Goal: Task Accomplishment & Management: Use online tool/utility

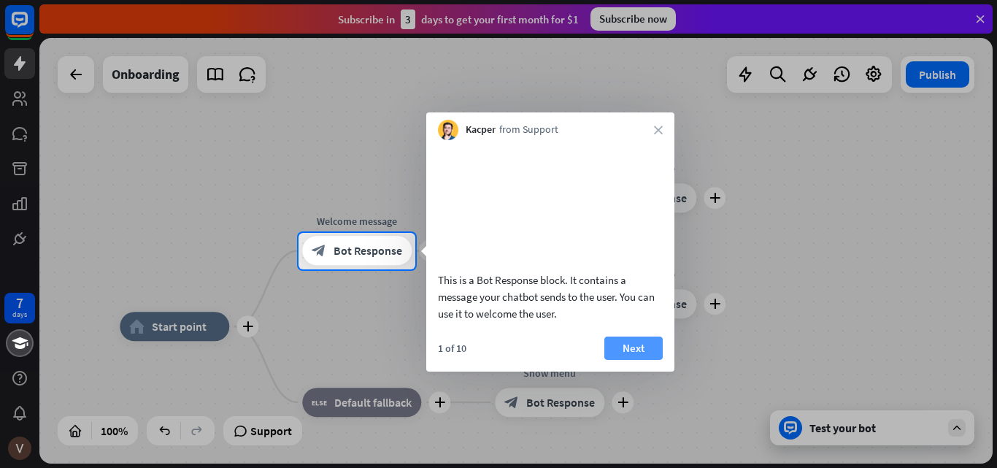
click at [644, 360] on button "Next" at bounding box center [634, 348] width 58 height 23
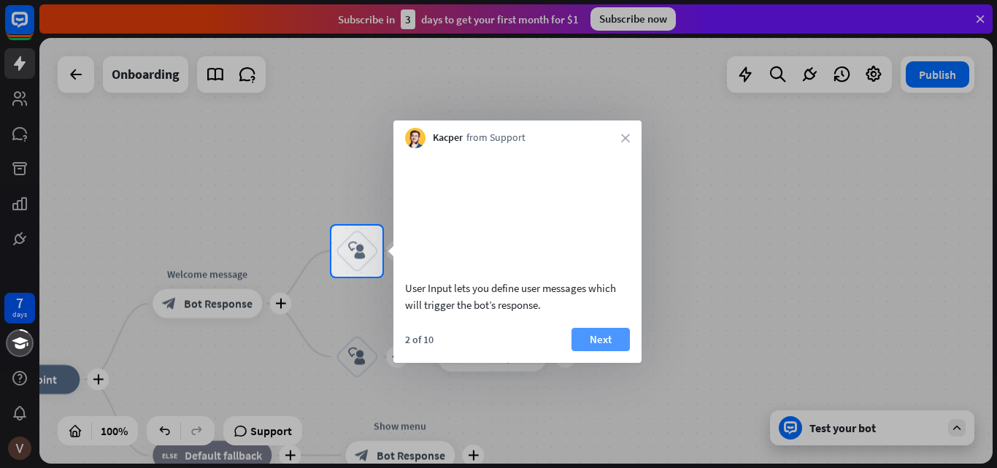
click at [594, 351] on button "Next" at bounding box center [601, 339] width 58 height 23
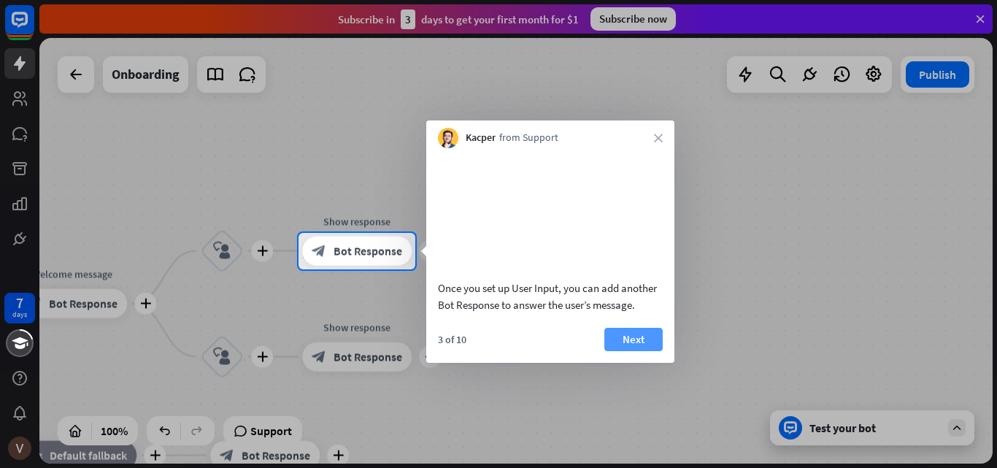
click at [629, 350] on button "Next" at bounding box center [634, 339] width 58 height 23
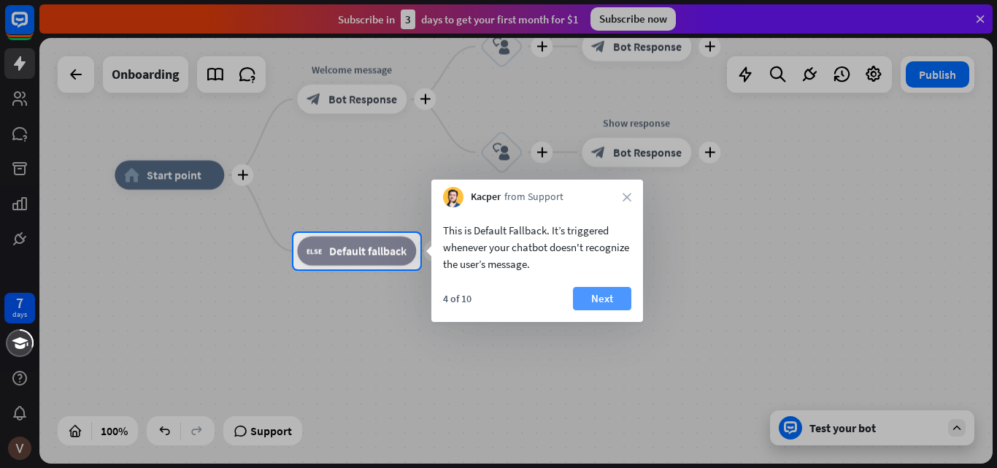
click at [593, 295] on button "Next" at bounding box center [602, 298] width 58 height 23
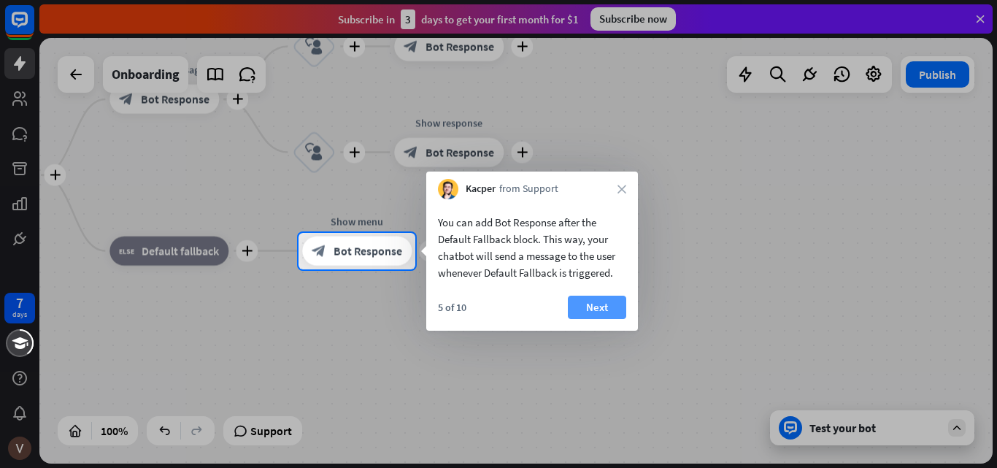
click at [600, 303] on button "Next" at bounding box center [597, 307] width 58 height 23
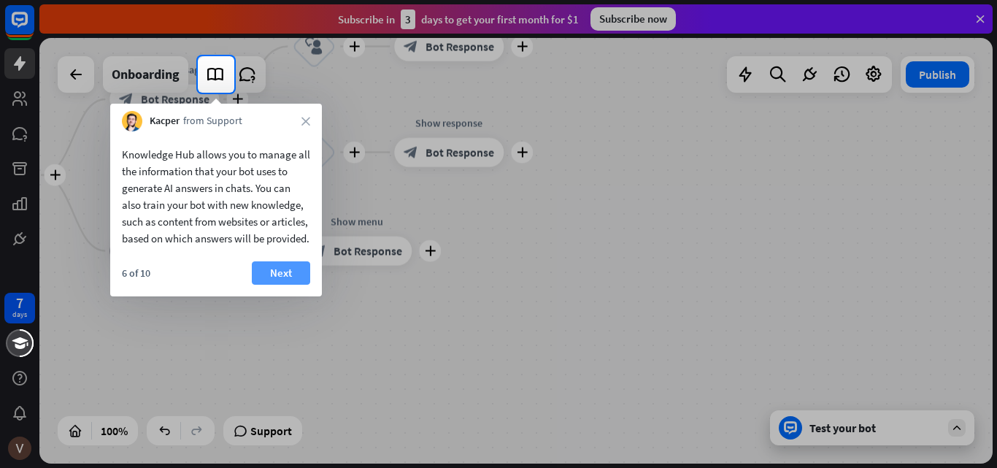
click at [272, 285] on button "Next" at bounding box center [281, 272] width 58 height 23
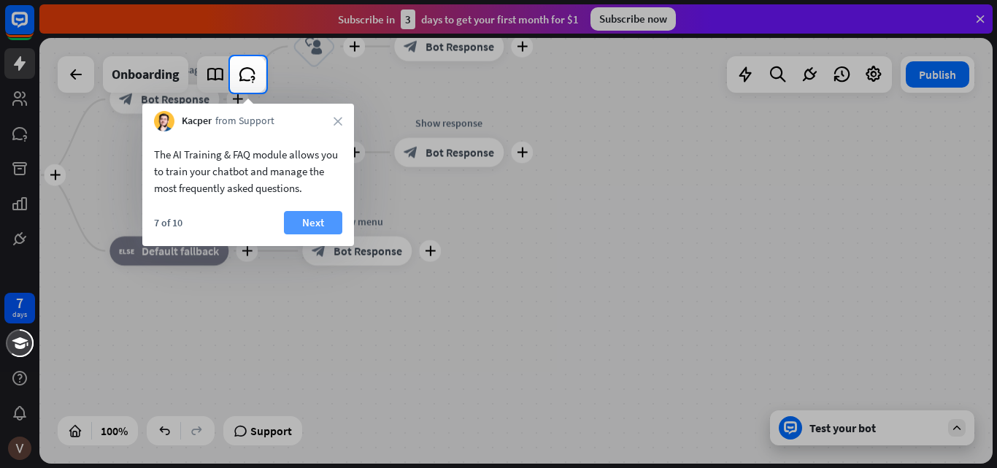
click at [311, 220] on button "Next" at bounding box center [313, 222] width 58 height 23
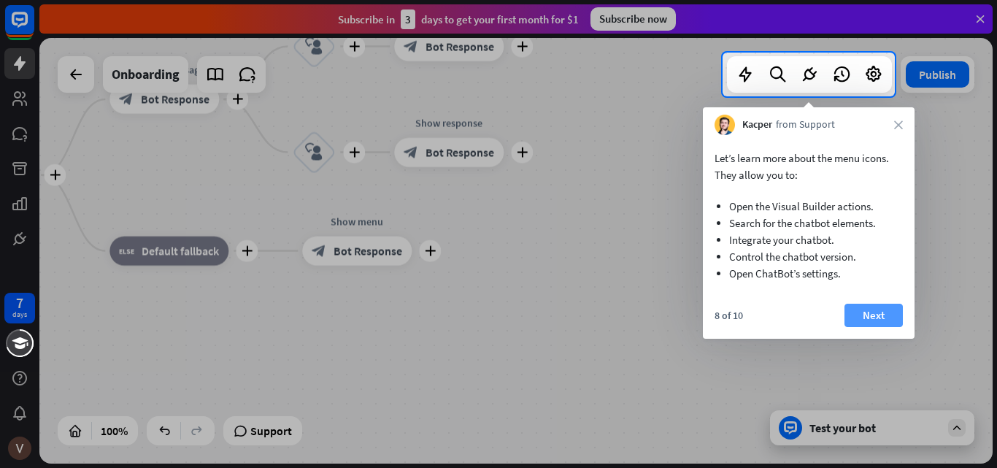
click at [867, 310] on button "Next" at bounding box center [874, 315] width 58 height 23
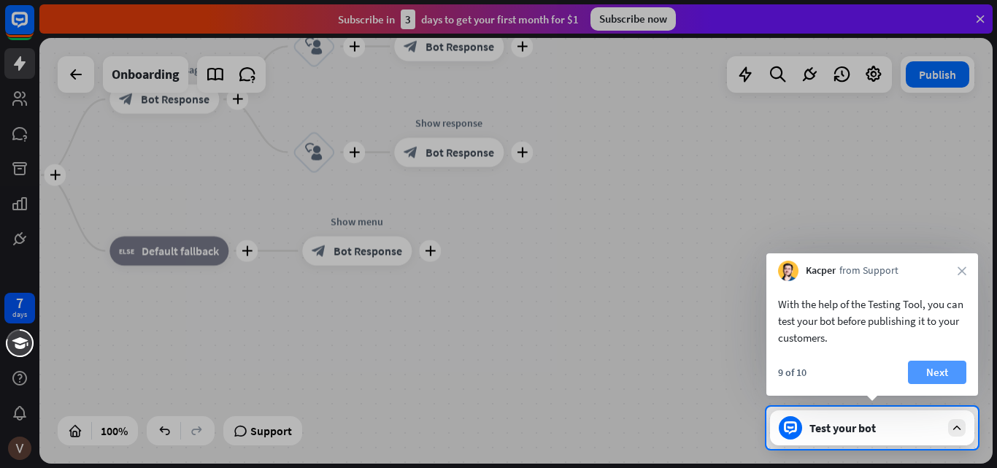
click at [926, 367] on button "Next" at bounding box center [937, 372] width 58 height 23
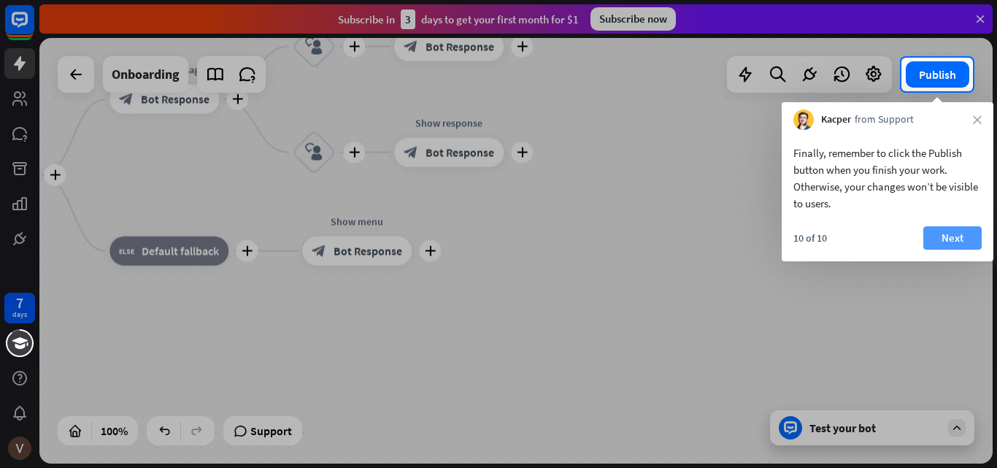
click at [951, 239] on button "Next" at bounding box center [953, 237] width 58 height 23
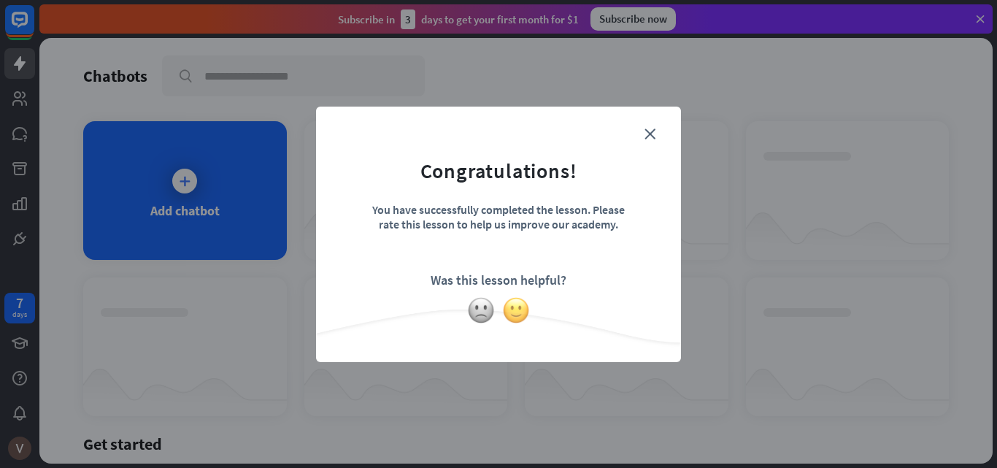
click at [516, 306] on img at bounding box center [516, 310] width 28 height 28
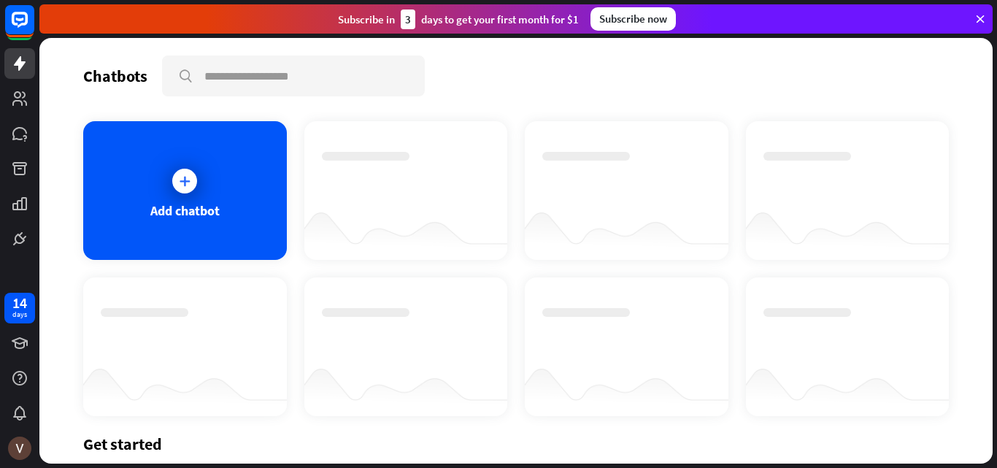
drag, startPoint x: 499, startPoint y: 217, endPoint x: 513, endPoint y: 226, distance: 17.0
click at [504, 217] on div "Add chatbot" at bounding box center [516, 268] width 866 height 295
click at [191, 171] on div at bounding box center [184, 181] width 25 height 25
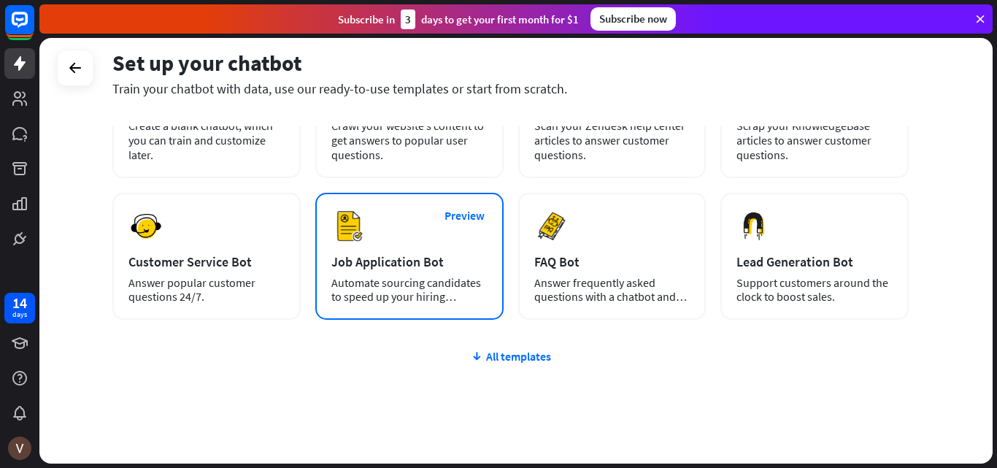
scroll to position [178, 0]
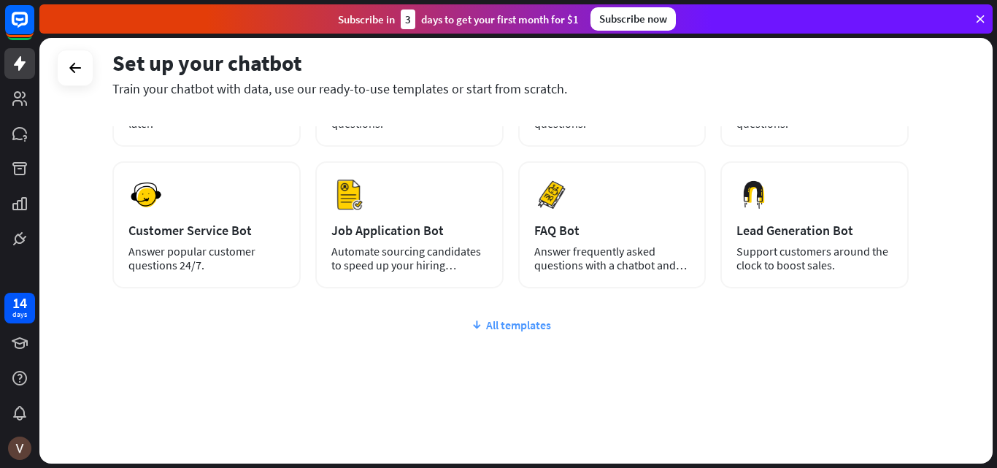
click at [523, 325] on div "All templates" at bounding box center [510, 325] width 797 height 15
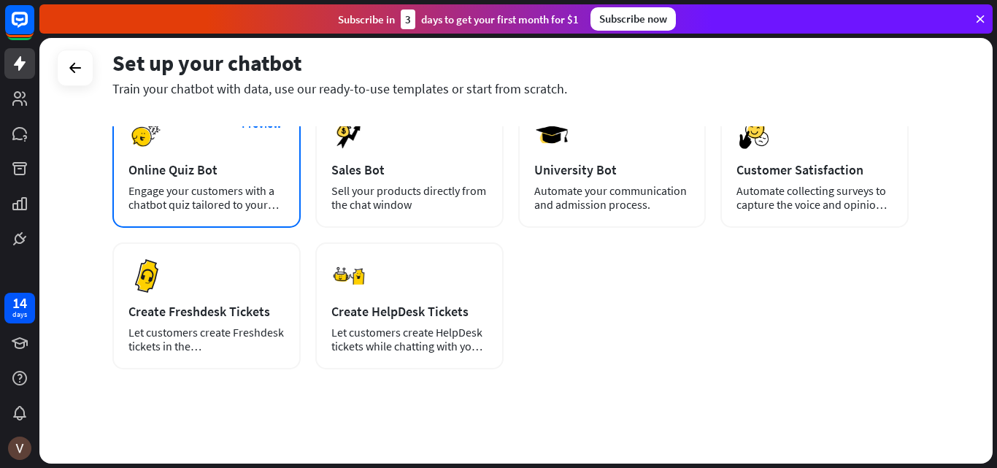
scroll to position [388, 0]
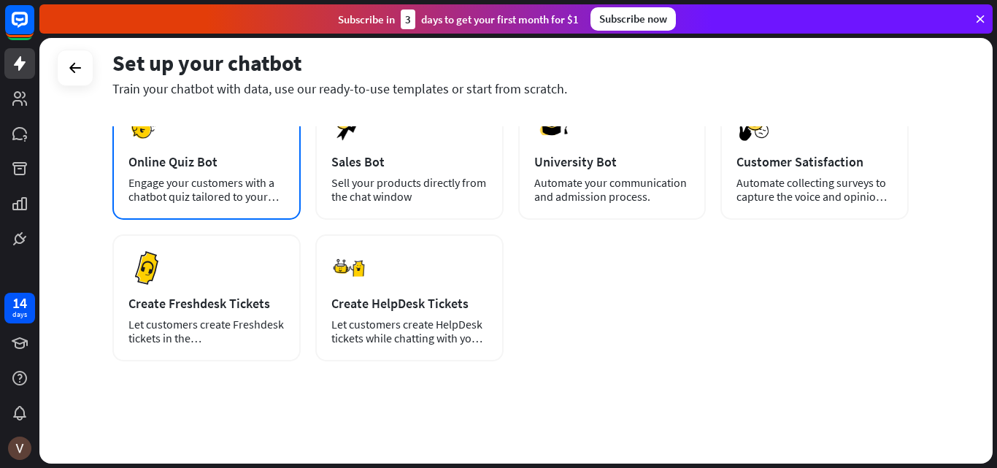
click at [210, 159] on div "Online Quiz Bot" at bounding box center [206, 161] width 156 height 17
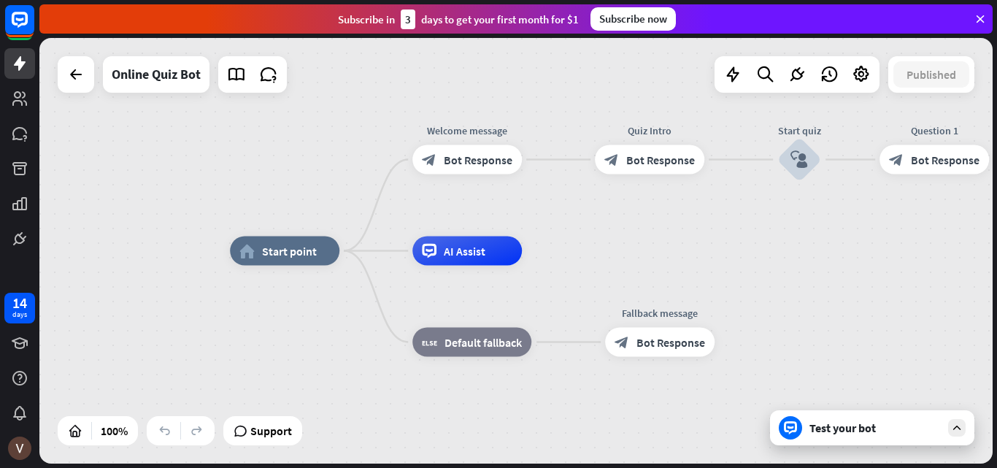
click at [839, 430] on div "Test your bot" at bounding box center [875, 428] width 131 height 15
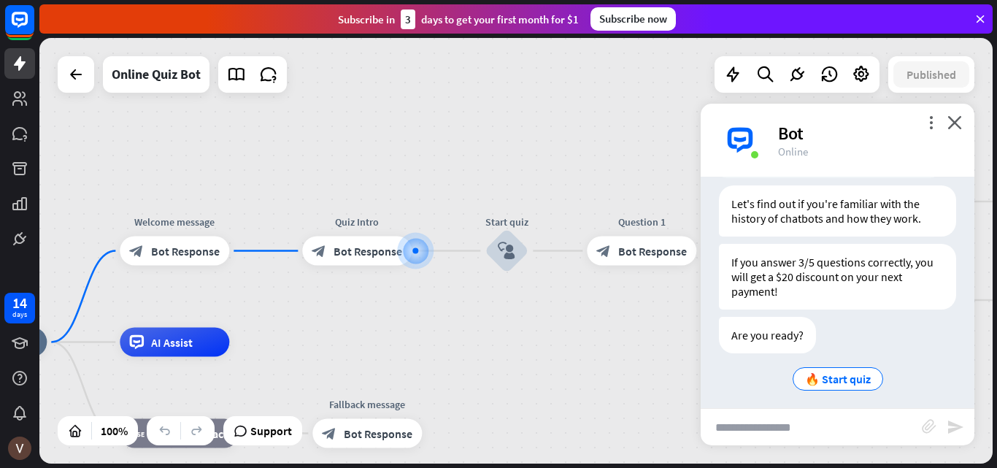
scroll to position [267, 0]
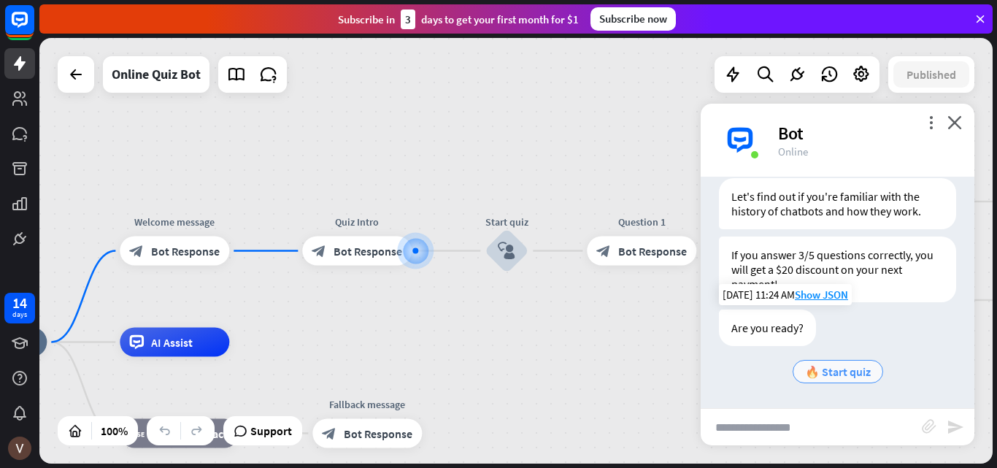
click at [829, 372] on span "🔥 Start quiz" at bounding box center [838, 371] width 66 height 15
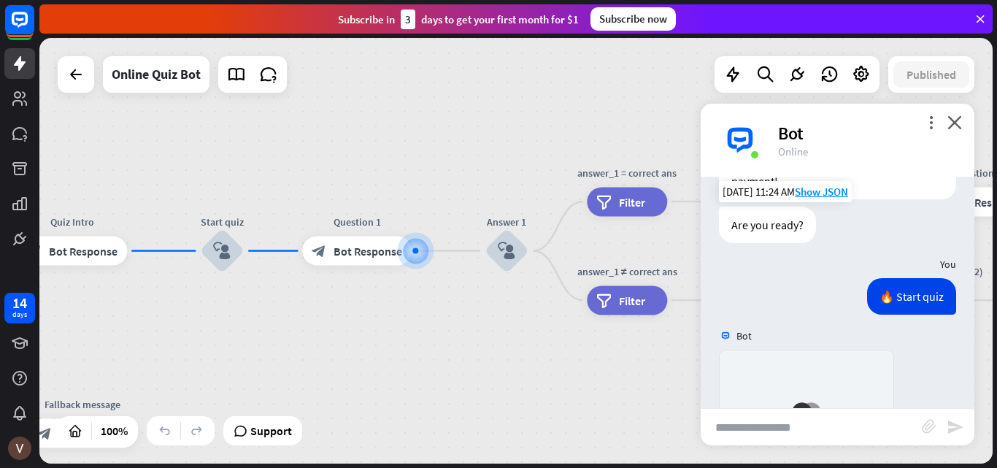
scroll to position [674, 0]
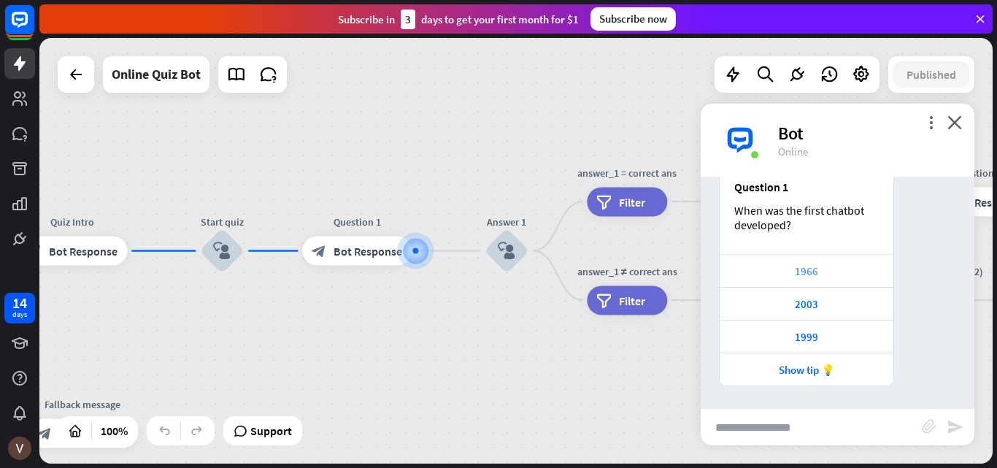
click at [837, 266] on div "1966" at bounding box center [806, 271] width 159 height 14
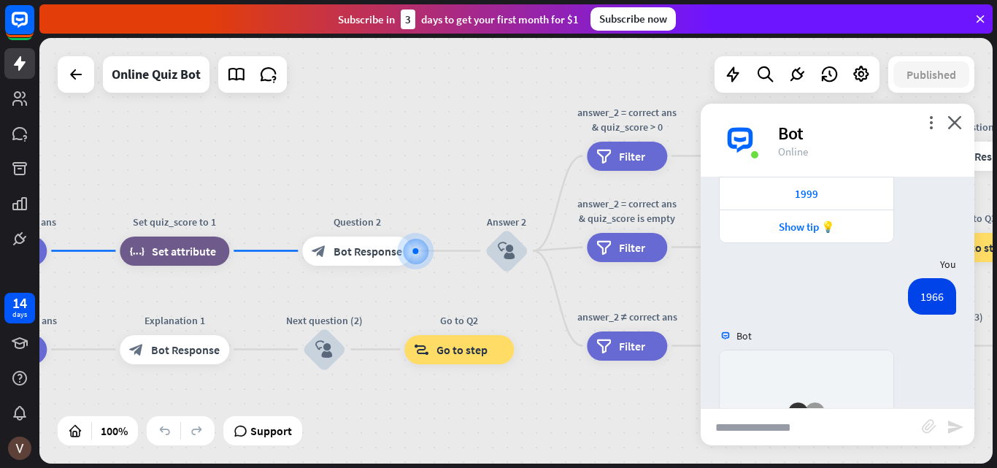
scroll to position [1135, 0]
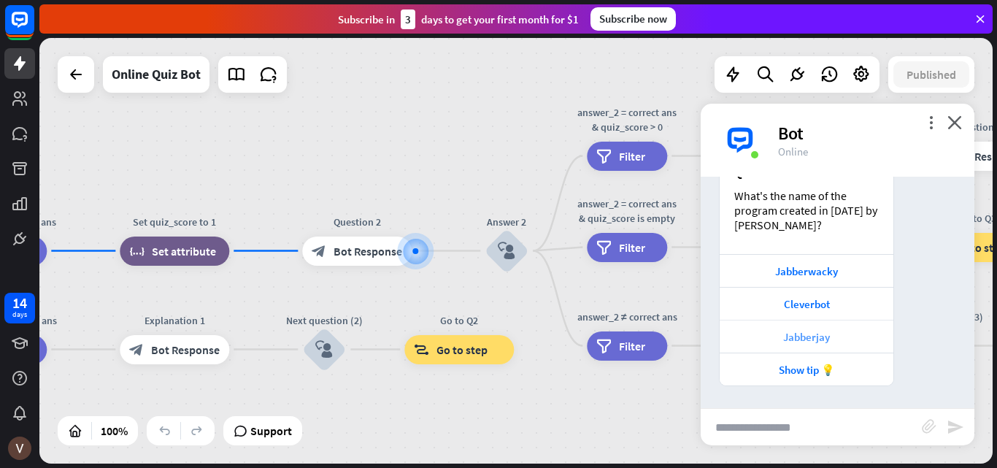
click at [832, 337] on div "Jabberjay" at bounding box center [806, 337] width 159 height 14
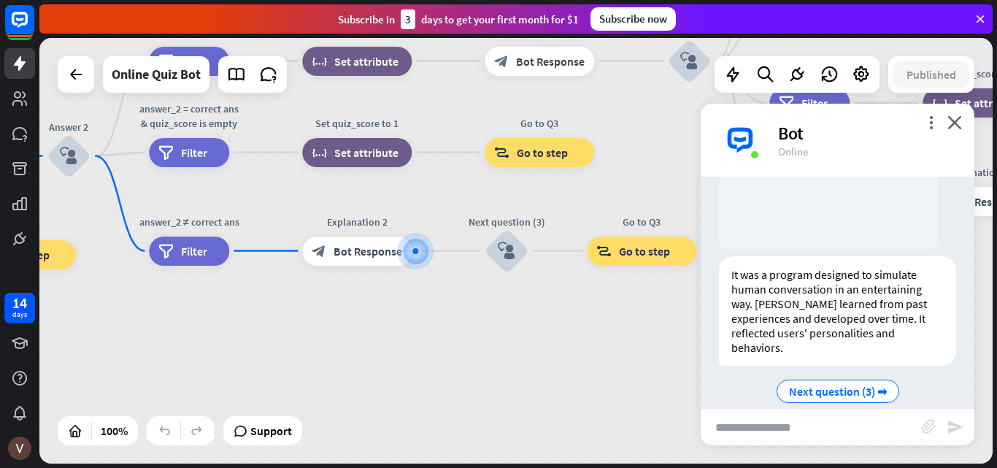
scroll to position [1618, 0]
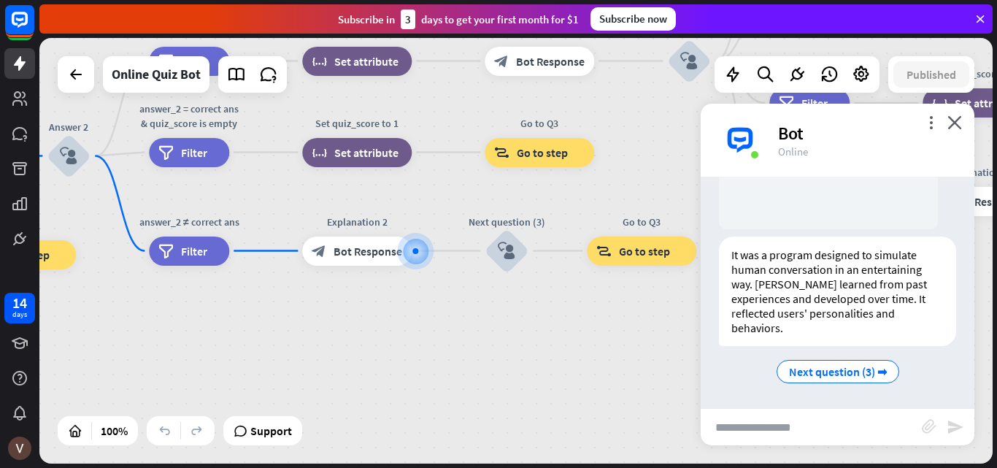
click at [633, 140] on div "home_2 Start point Welcome message block_bot_response Bot Response Quiz Intro b…" at bounding box center [516, 251] width 954 height 426
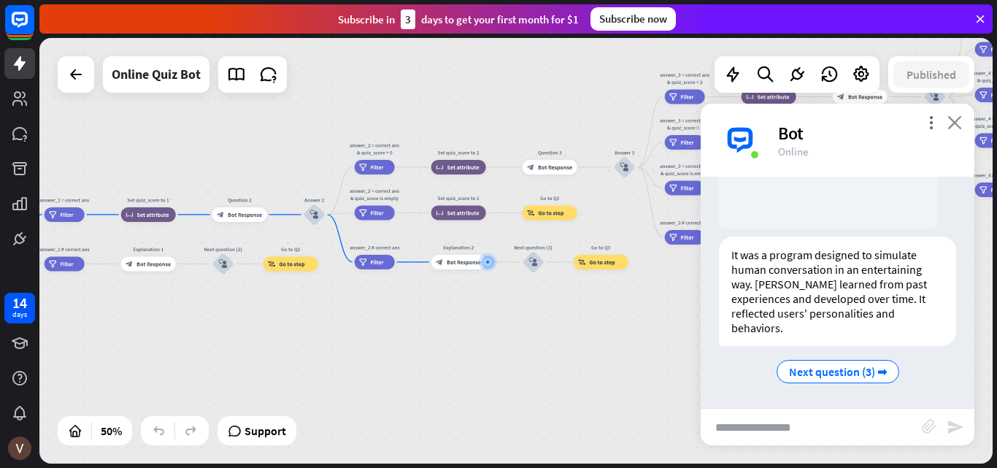
click at [954, 120] on icon "close" at bounding box center [955, 122] width 15 height 14
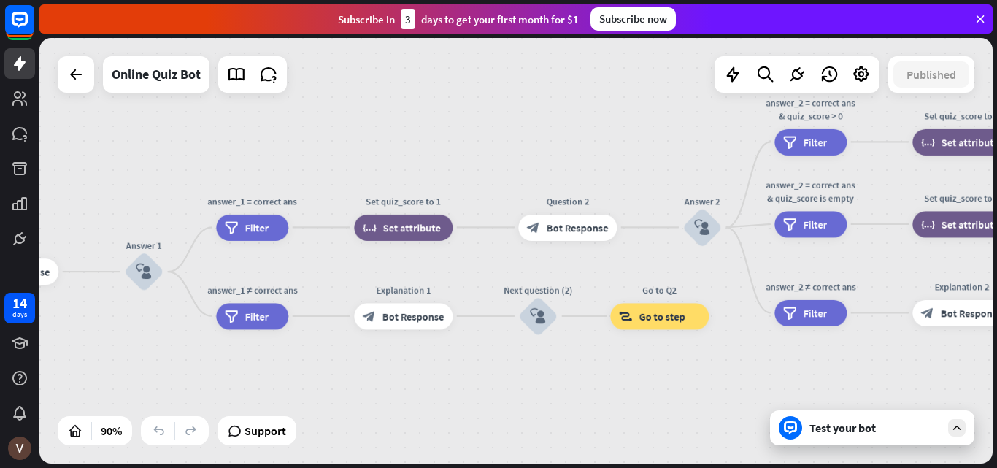
drag, startPoint x: 209, startPoint y: 389, endPoint x: 753, endPoint y: 392, distance: 543.9
click at [753, 392] on div "home_2 Start point Welcome message block_bot_response Bot Response Quiz Intro b…" at bounding box center [516, 251] width 954 height 426
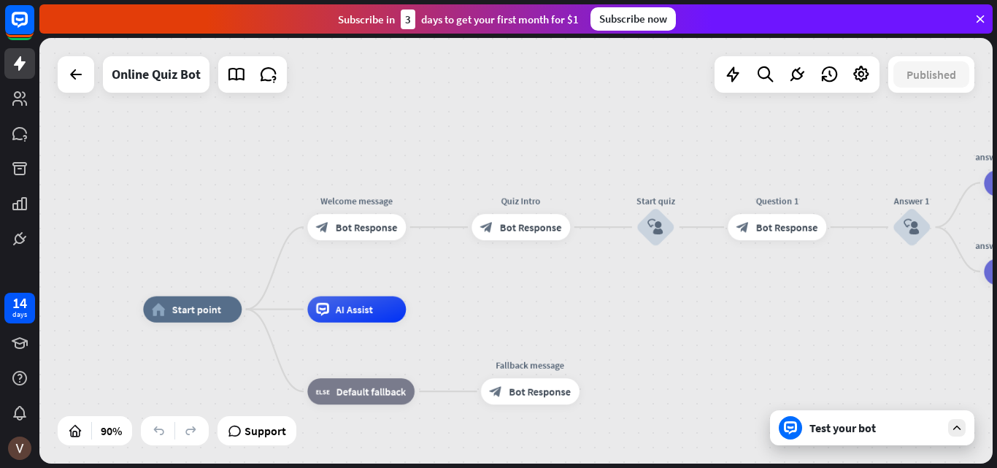
drag, startPoint x: 118, startPoint y: 382, endPoint x: 890, endPoint y: 338, distance: 773.7
click at [353, 233] on span "Bot Response" at bounding box center [367, 226] width 62 height 13
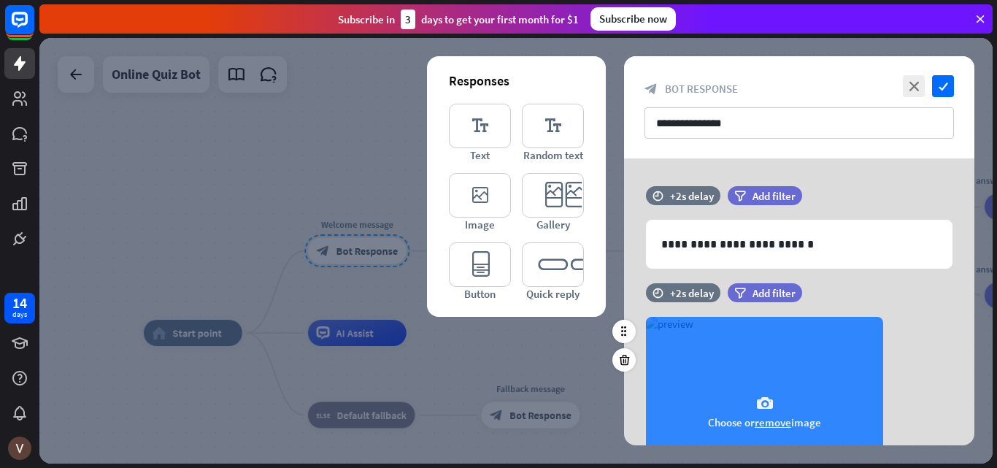
click at [683, 330] on div "camera Choose or remove image" at bounding box center [764, 412] width 237 height 190
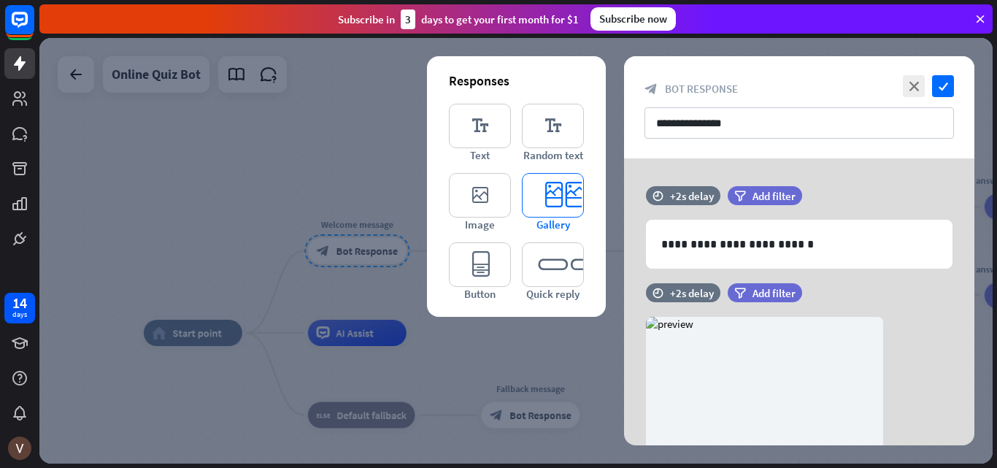
click at [560, 194] on icon "editor_card" at bounding box center [553, 195] width 62 height 45
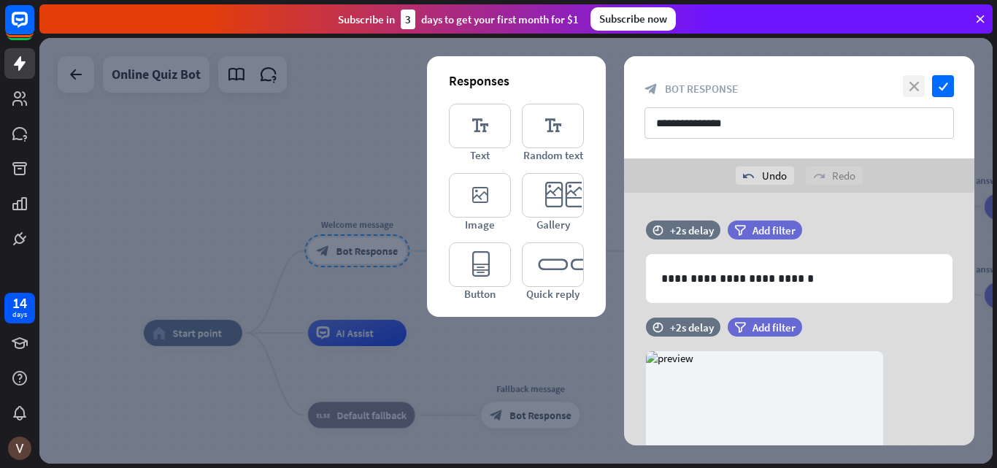
click at [920, 85] on icon "close" at bounding box center [914, 86] width 22 height 22
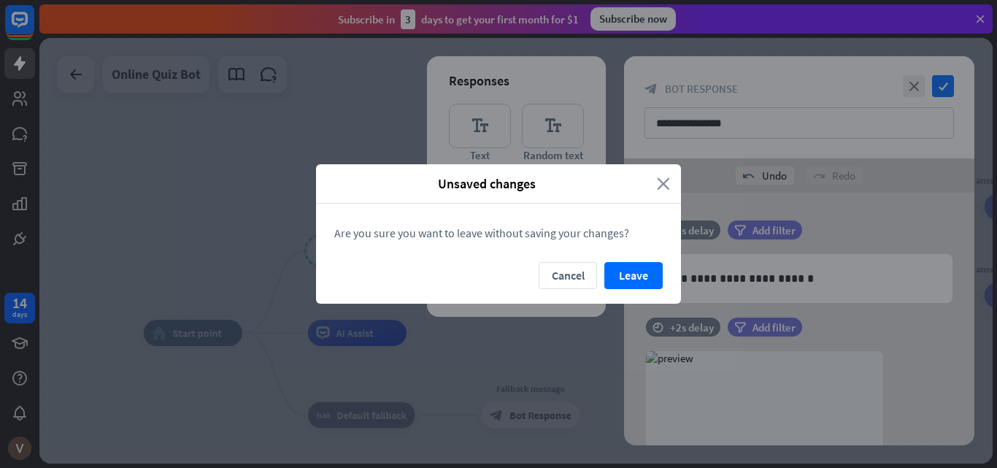
click at [661, 185] on icon "close" at bounding box center [663, 183] width 13 height 17
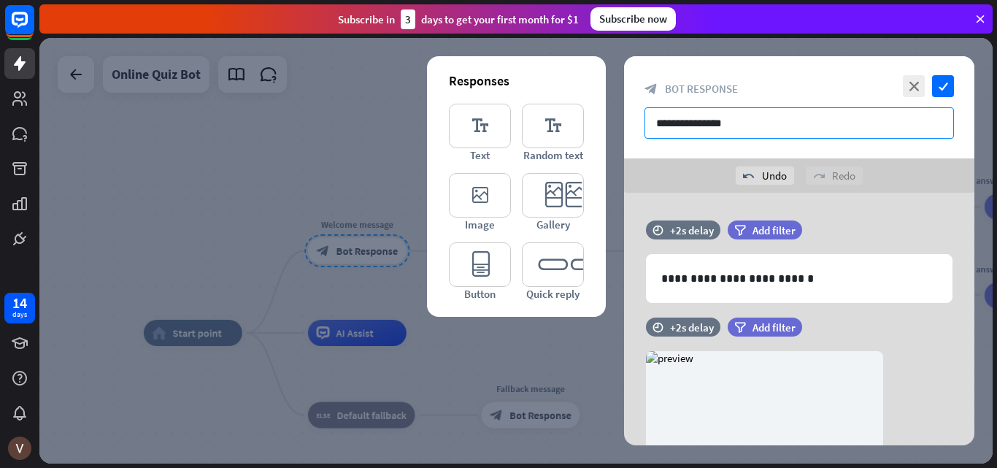
click at [712, 126] on input "**********" at bounding box center [800, 122] width 310 height 31
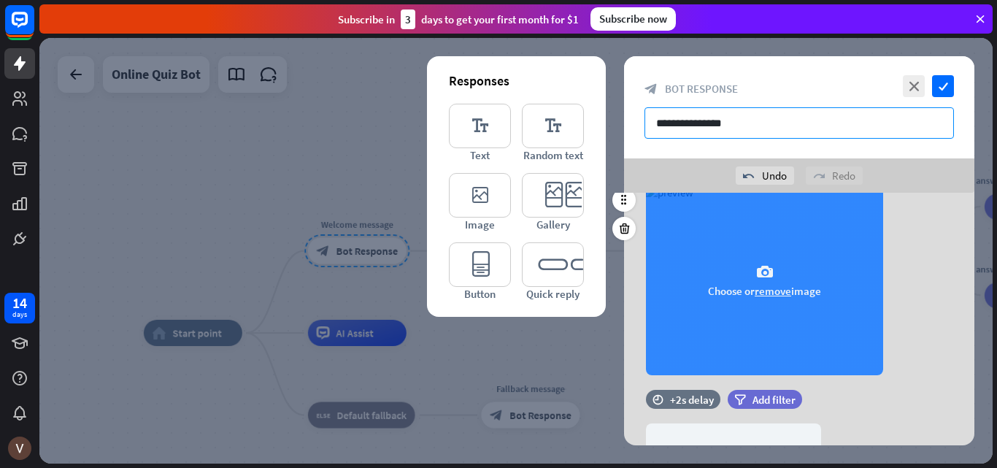
scroll to position [146, 0]
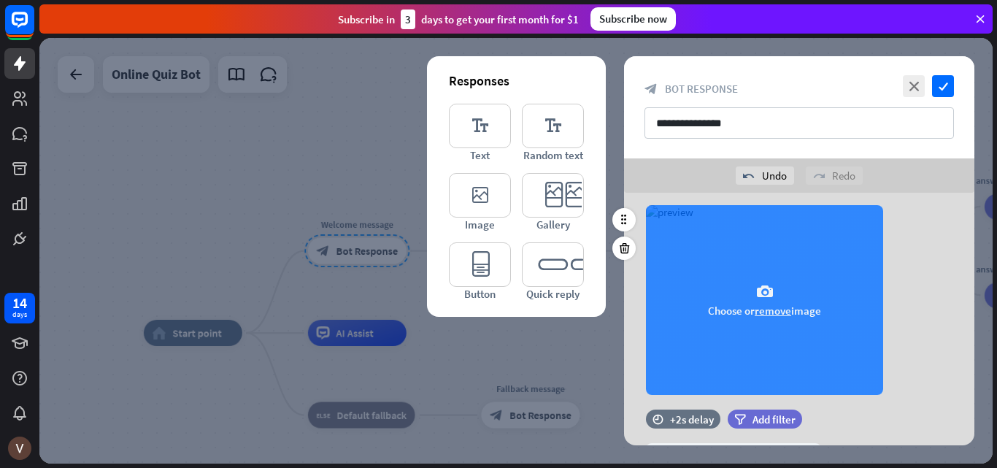
click at [769, 309] on button "remove" at bounding box center [773, 311] width 37 height 14
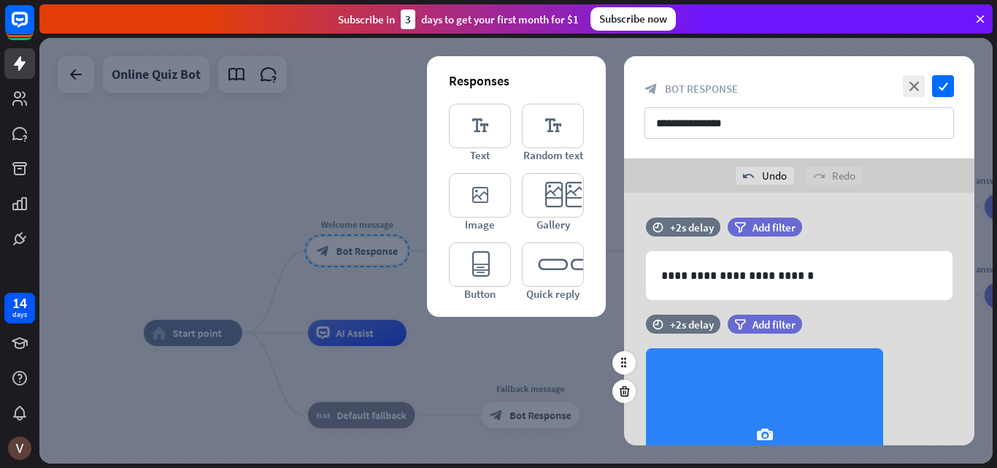
scroll to position [0, 0]
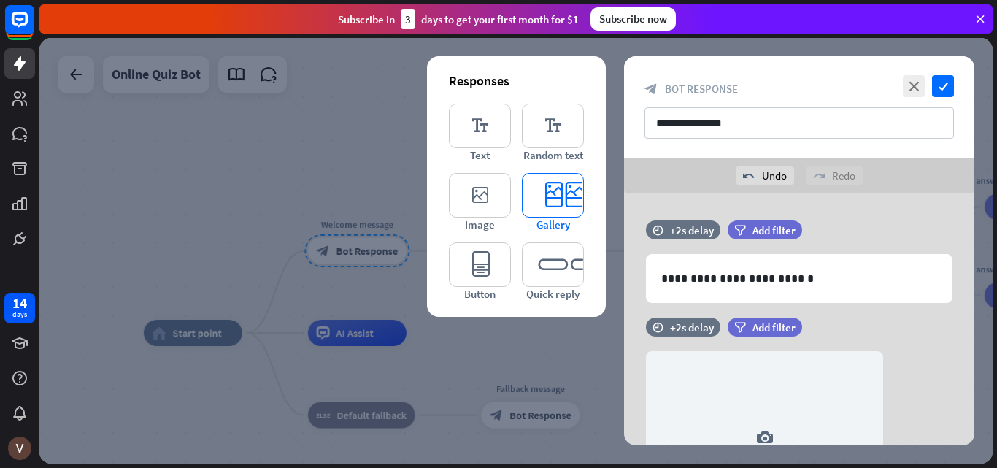
click at [557, 202] on icon "editor_card" at bounding box center [553, 195] width 62 height 45
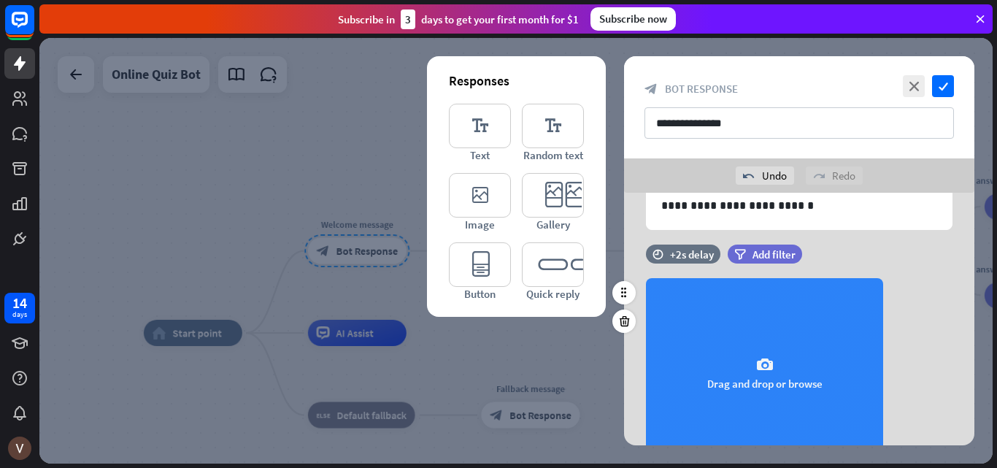
click at [756, 364] on icon "camera" at bounding box center [765, 365] width 18 height 18
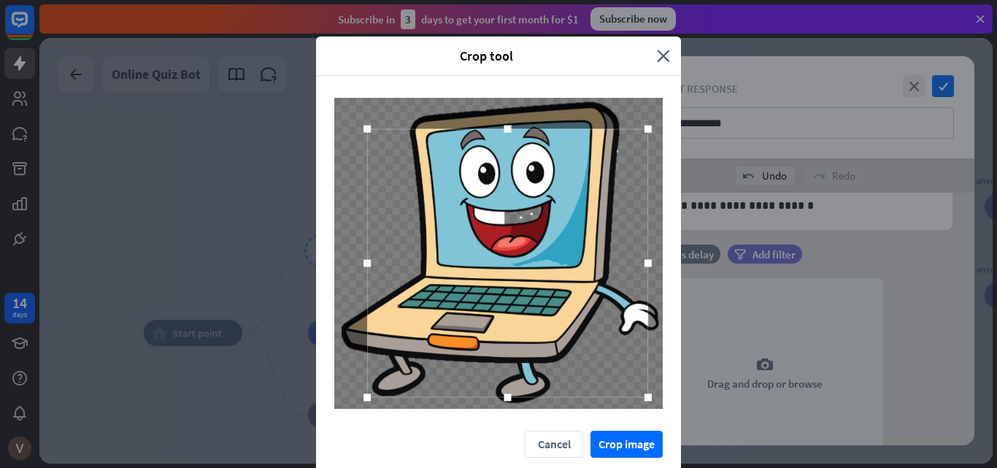
drag, startPoint x: 621, startPoint y: 376, endPoint x: 645, endPoint y: 402, distance: 34.6
click at [645, 402] on div at bounding box center [648, 397] width 7 height 7
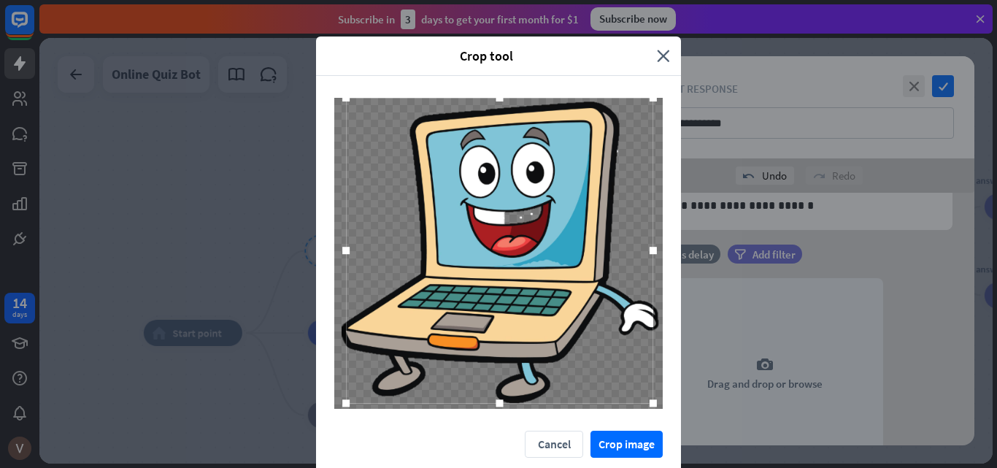
drag, startPoint x: 364, startPoint y: 131, endPoint x: 342, endPoint y: 94, distance: 42.6
click at [342, 94] on div at bounding box center [498, 253] width 365 height 355
click at [609, 441] on button "Crop image" at bounding box center [627, 444] width 72 height 27
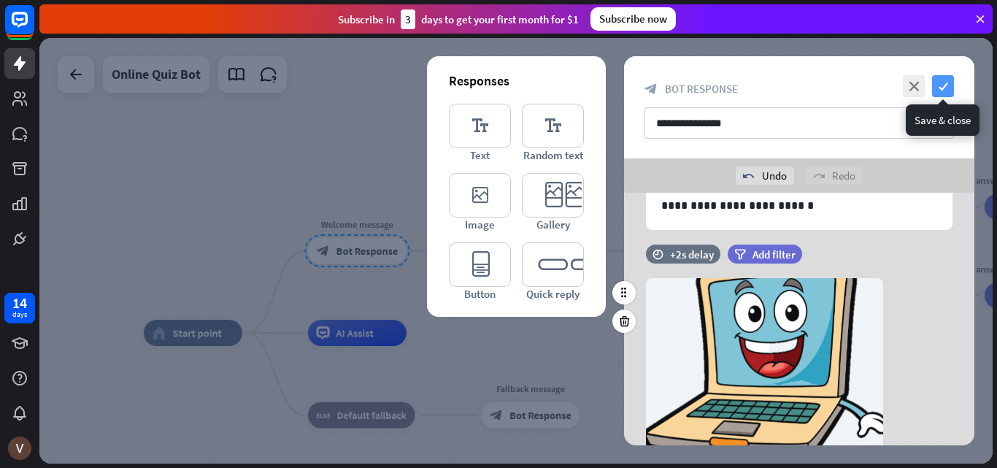
click at [950, 82] on icon "check" at bounding box center [943, 86] width 22 height 22
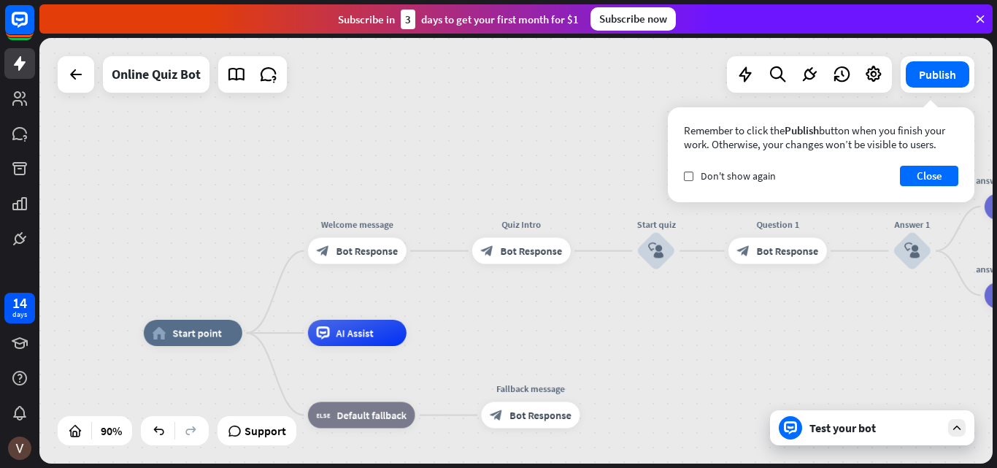
click at [857, 445] on div "Test your bot" at bounding box center [872, 427] width 204 height 35
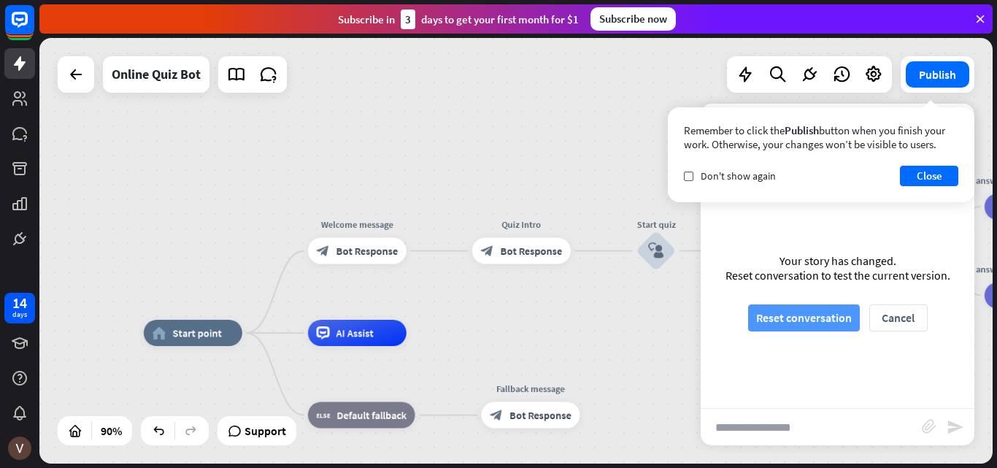
click at [837, 324] on button "Reset conversation" at bounding box center [804, 317] width 112 height 27
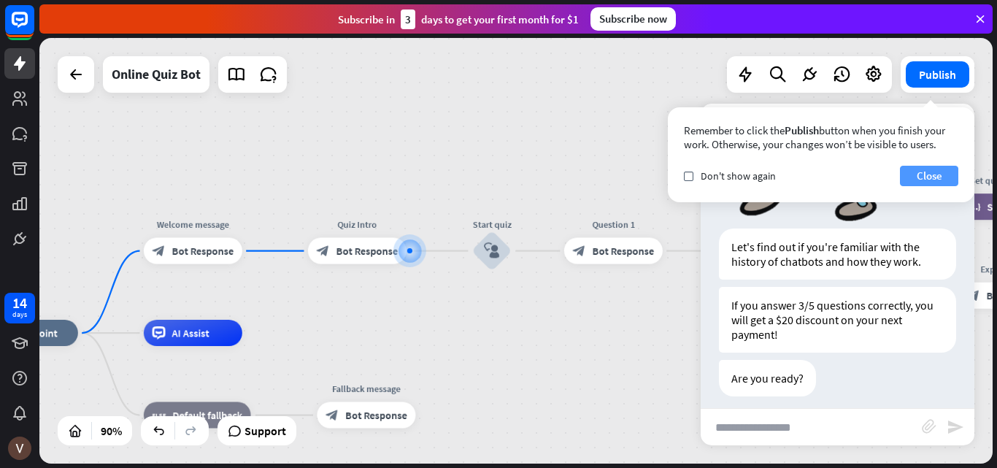
scroll to position [317, 0]
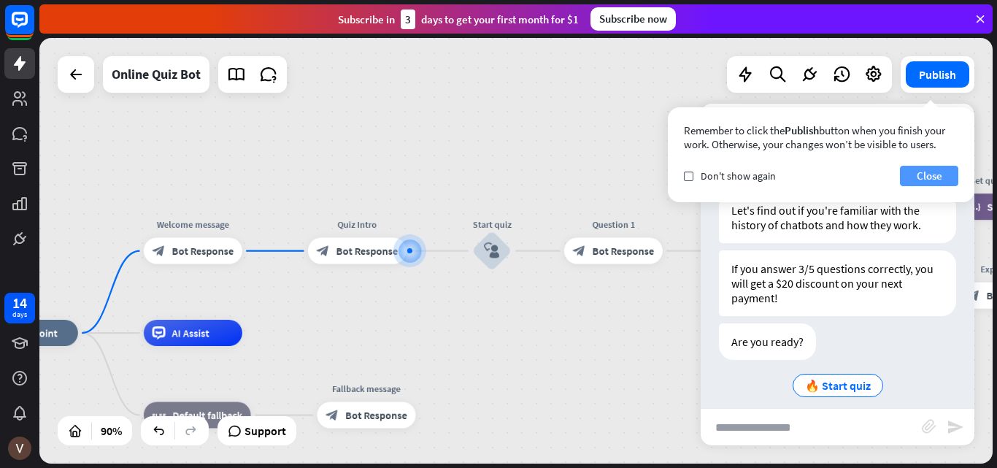
click at [921, 171] on button "Close" at bounding box center [929, 176] width 58 height 20
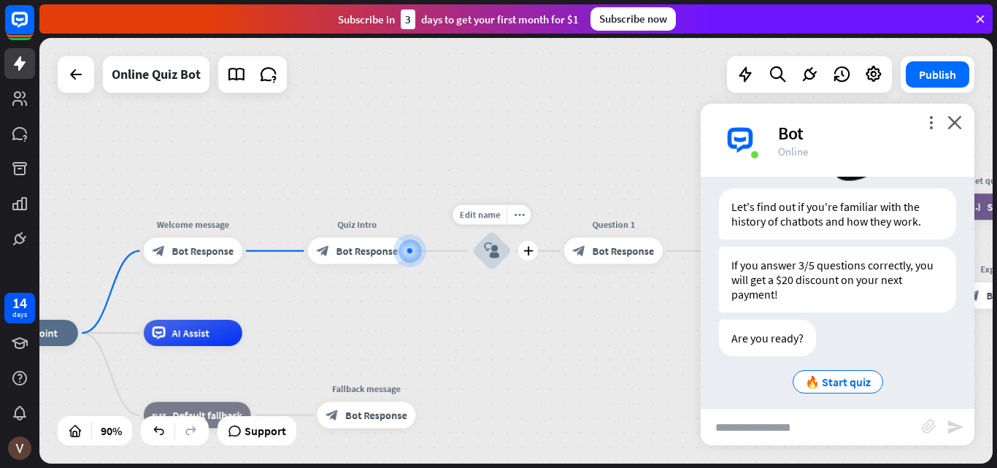
click at [488, 253] on icon "block_user_input" at bounding box center [492, 251] width 16 height 16
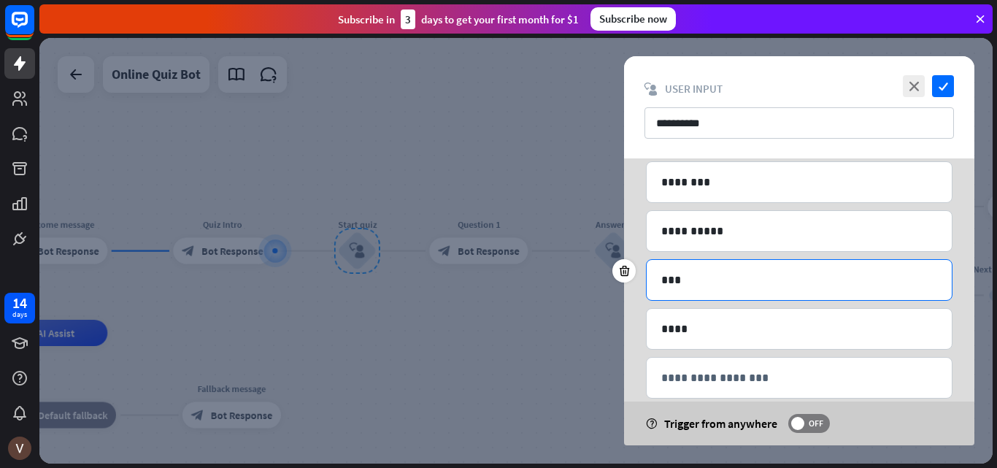
scroll to position [138, 0]
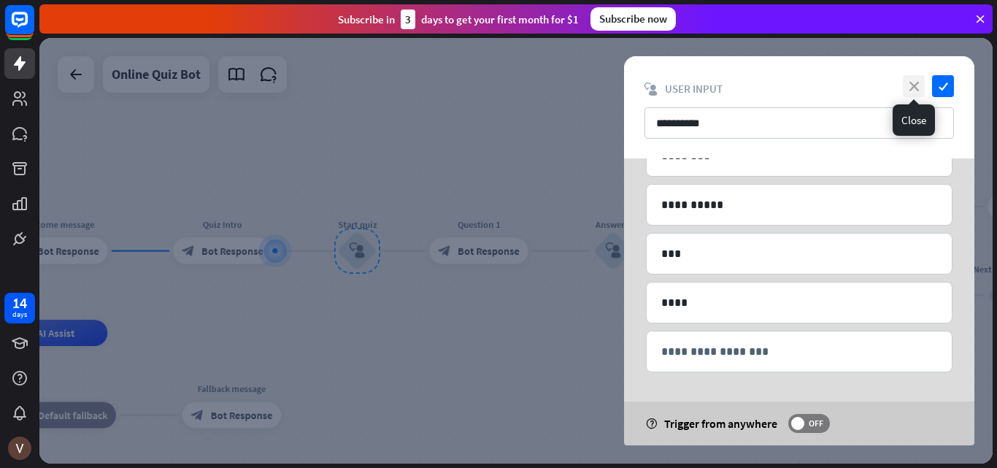
click at [917, 89] on icon "close" at bounding box center [914, 86] width 22 height 22
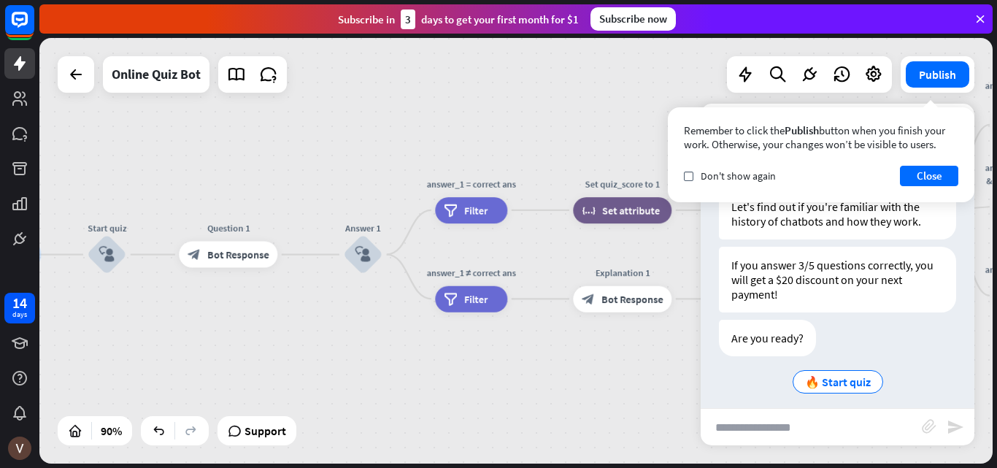
drag, startPoint x: 556, startPoint y: 371, endPoint x: 305, endPoint y: 375, distance: 250.4
click at [216, 254] on span "Bot Response" at bounding box center [238, 254] width 62 height 13
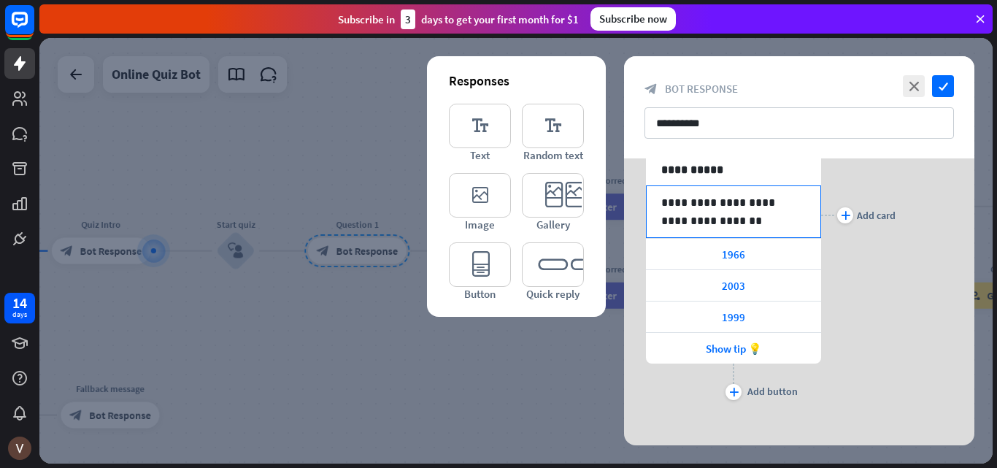
scroll to position [181, 0]
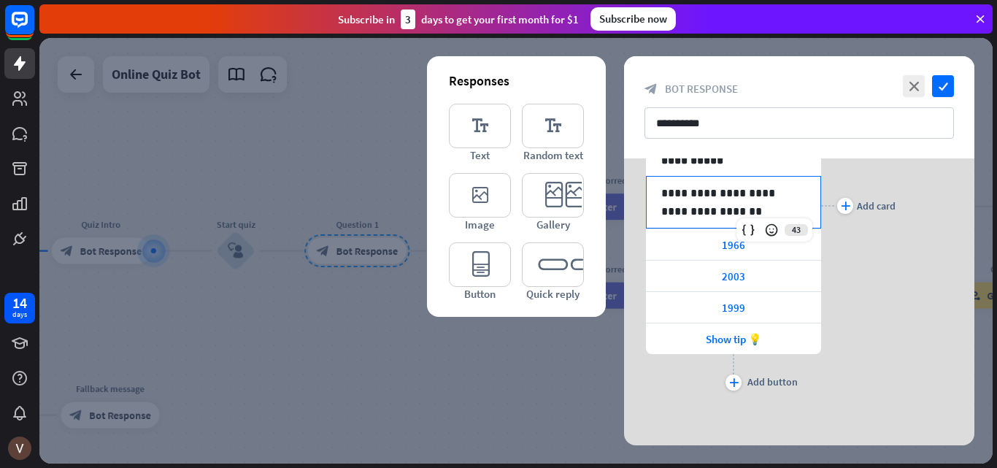
click at [724, 214] on p "**********" at bounding box center [733, 202] width 145 height 37
drag, startPoint x: 726, startPoint y: 212, endPoint x: 692, endPoint y: 191, distance: 40.3
click at [692, 191] on p "**********" at bounding box center [733, 202] width 145 height 37
click at [708, 207] on p "**********" at bounding box center [733, 202] width 145 height 37
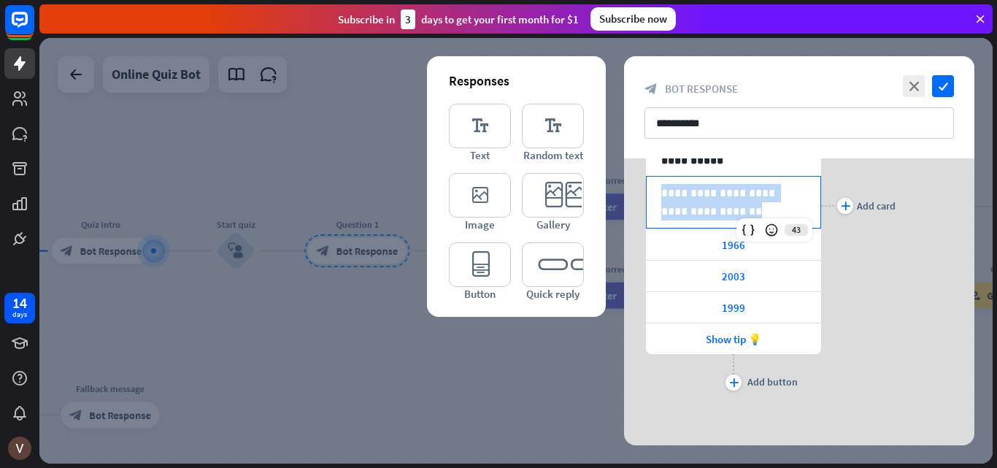
drag, startPoint x: 721, startPoint y: 210, endPoint x: 638, endPoint y: 188, distance: 85.2
click at [638, 188] on div "**********" at bounding box center [799, 205] width 350 height 377
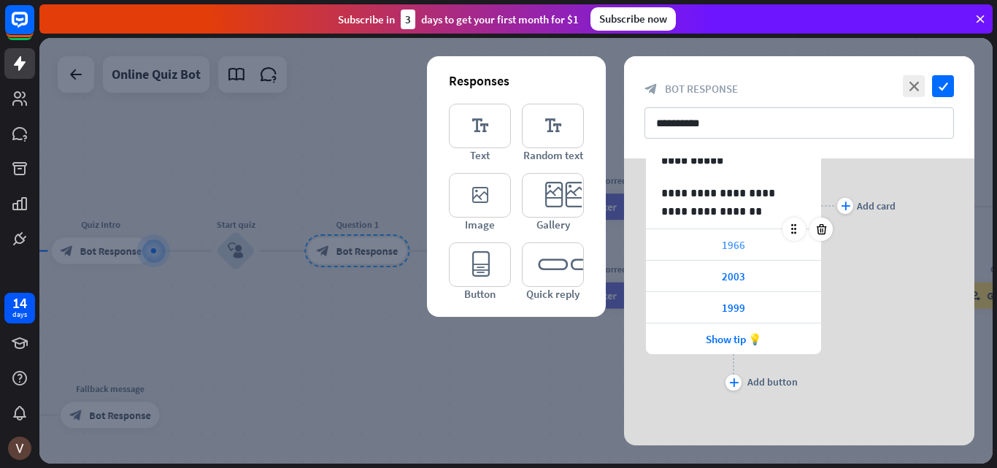
click at [685, 248] on div "1966" at bounding box center [733, 244] width 175 height 31
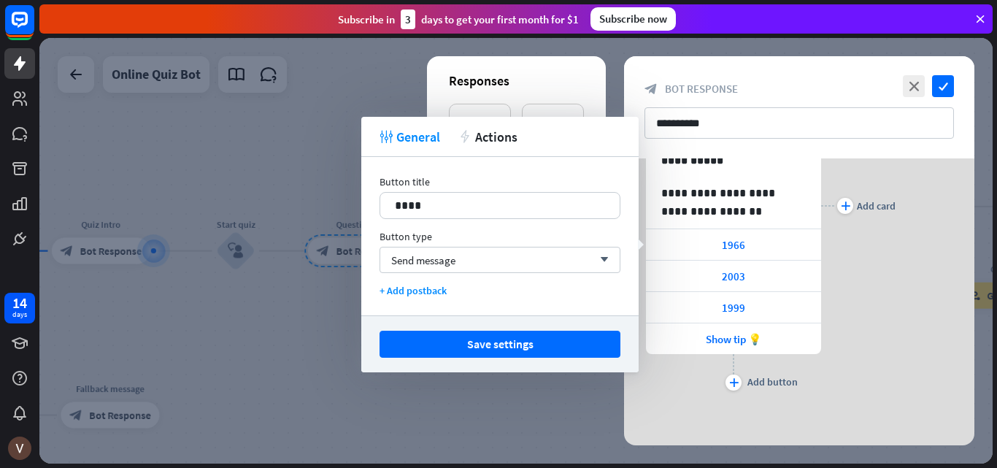
click at [860, 312] on div "plus Add card" at bounding box center [858, 205] width 74 height 377
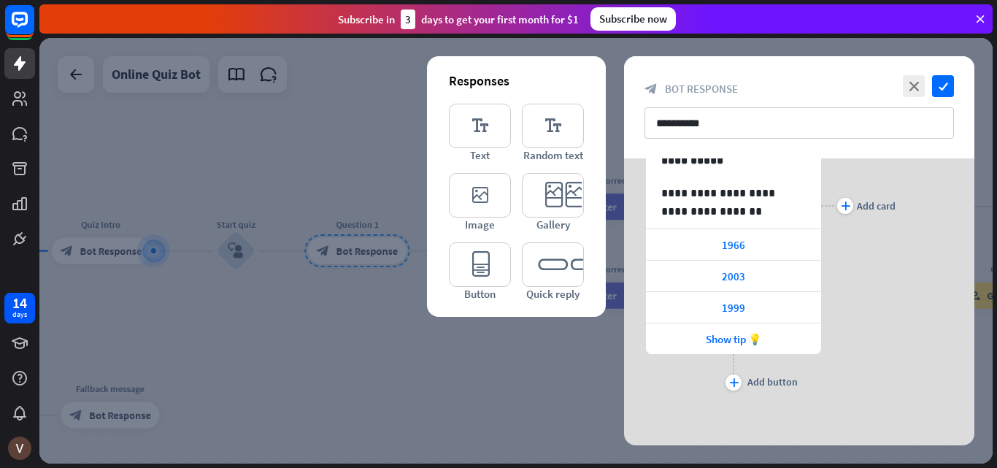
click at [293, 134] on div at bounding box center [516, 251] width 954 height 426
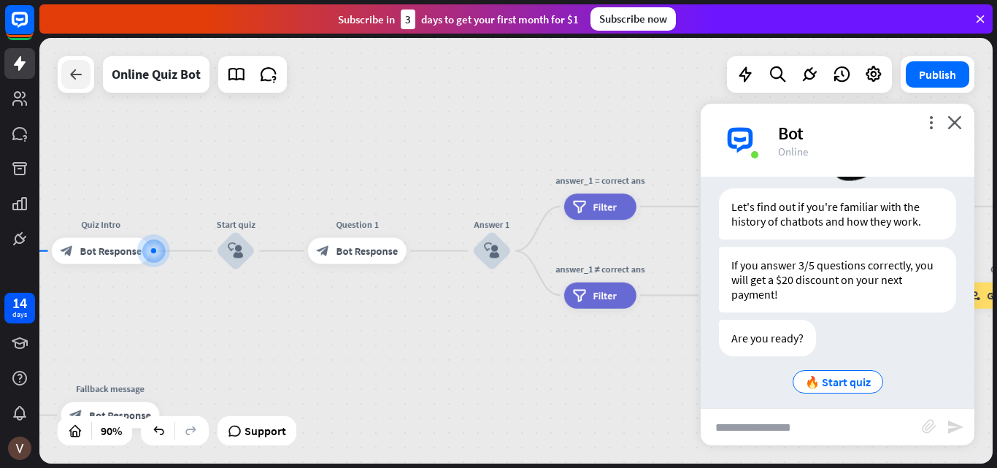
click at [83, 69] on icon at bounding box center [76, 75] width 18 height 18
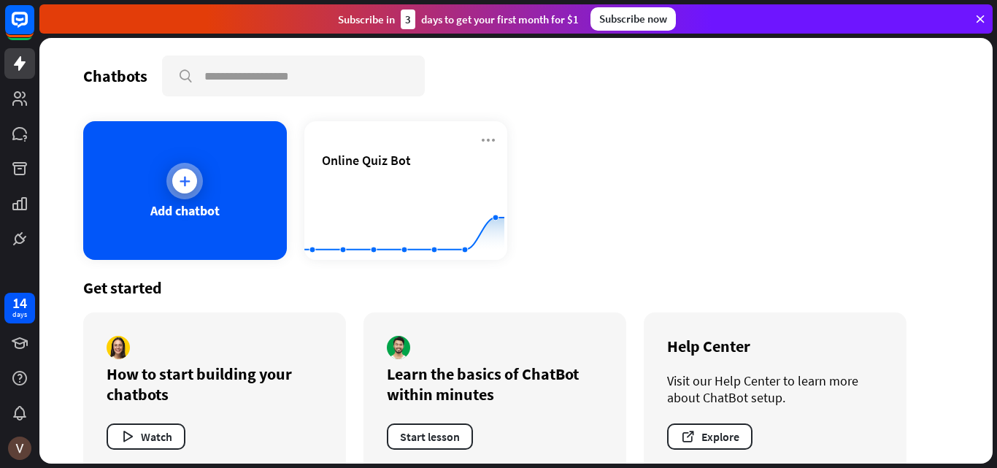
click at [168, 197] on div "Add chatbot" at bounding box center [185, 190] width 204 height 139
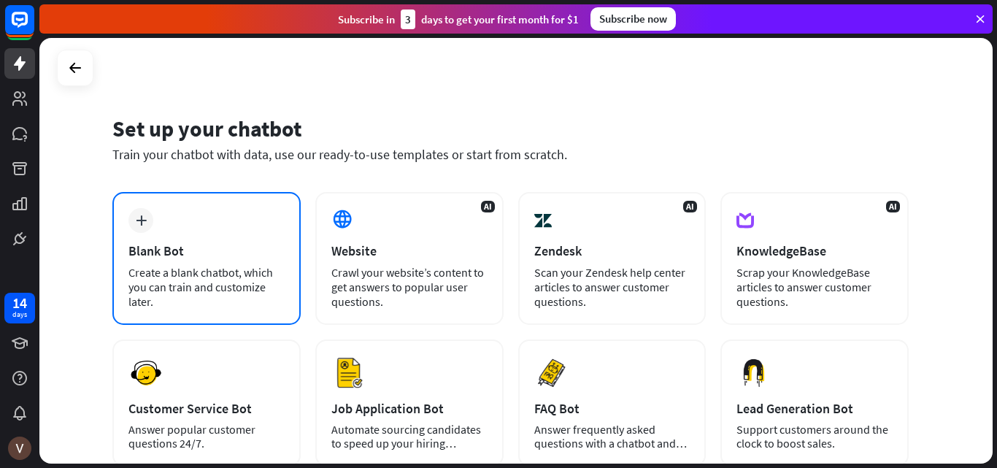
click at [176, 234] on div "plus Blank Bot Create a blank chatbot, which you can train and customize later." at bounding box center [206, 258] width 188 height 133
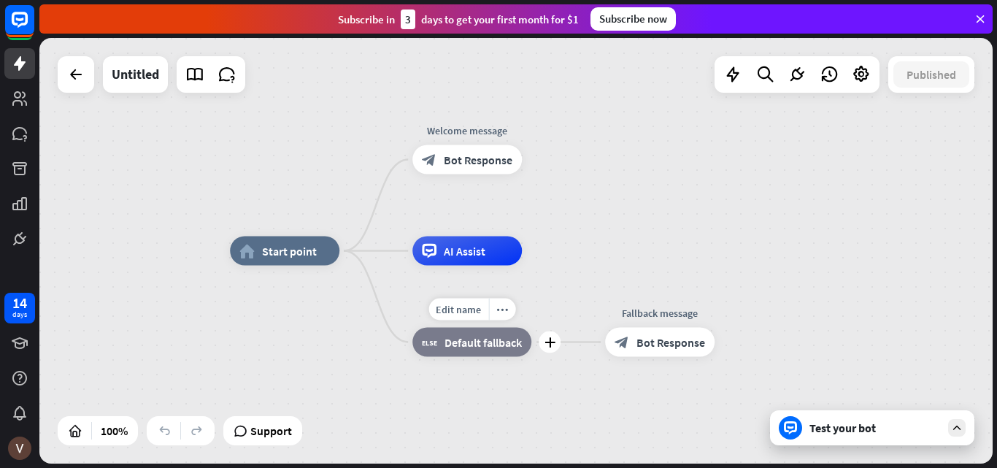
click at [481, 347] on span "Default fallback" at bounding box center [483, 342] width 77 height 15
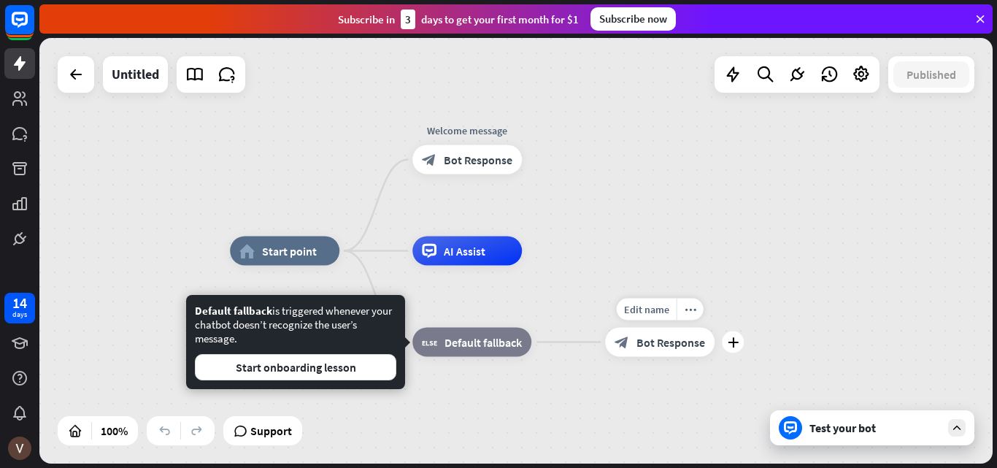
click at [666, 344] on span "Bot Response" at bounding box center [671, 342] width 69 height 15
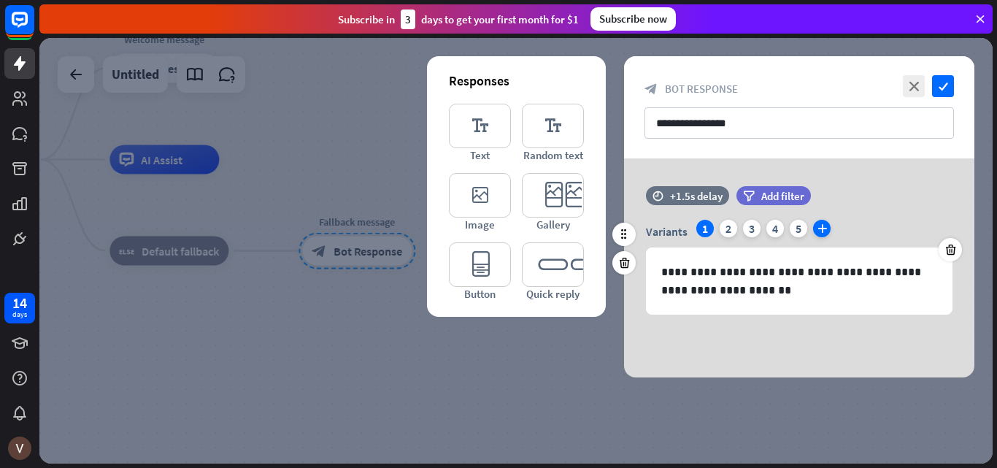
click at [818, 223] on icon "plus" at bounding box center [822, 229] width 18 height 18
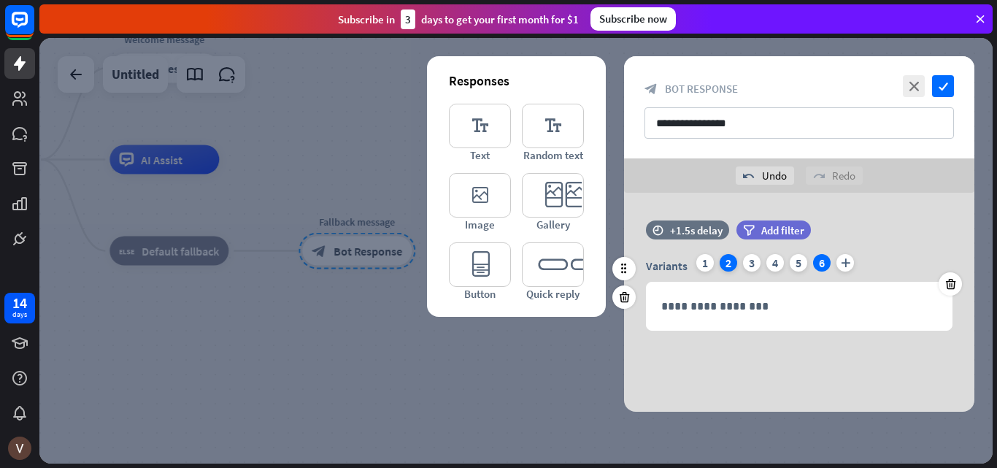
click at [727, 267] on div "2" at bounding box center [729, 263] width 18 height 18
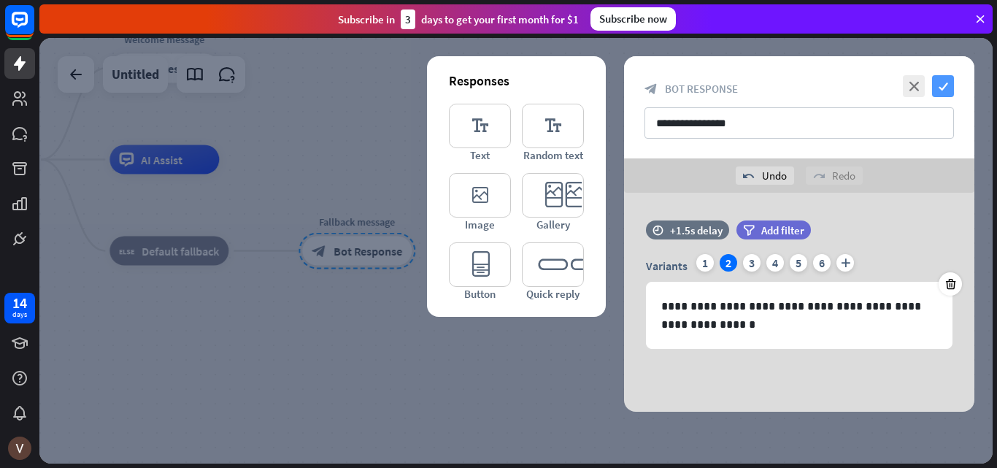
click at [950, 88] on icon "check" at bounding box center [943, 86] width 22 height 22
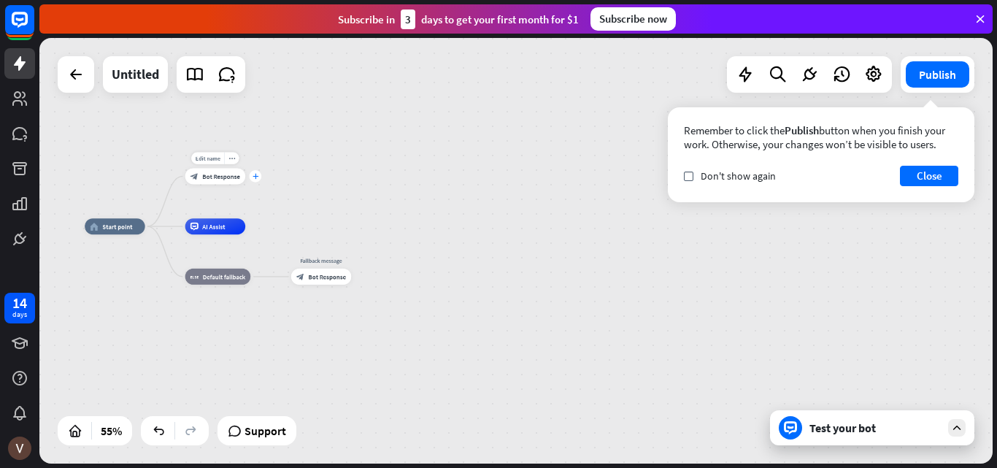
click at [255, 176] on icon "plus" at bounding box center [256, 177] width 6 height 6
